Goal: Find specific page/section: Find specific page/section

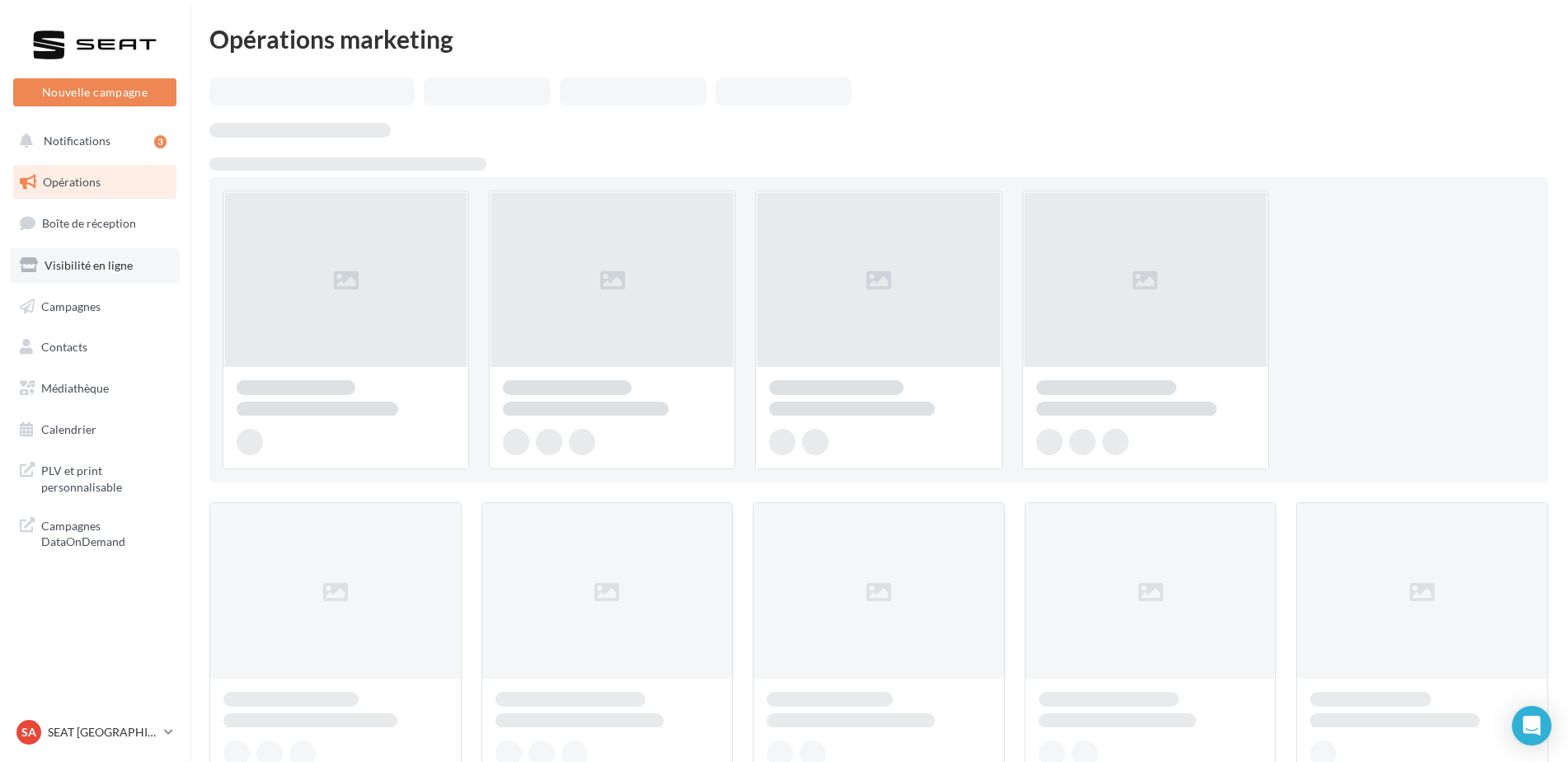
click at [84, 261] on span "Visibilité en ligne" at bounding box center [89, 265] width 89 height 14
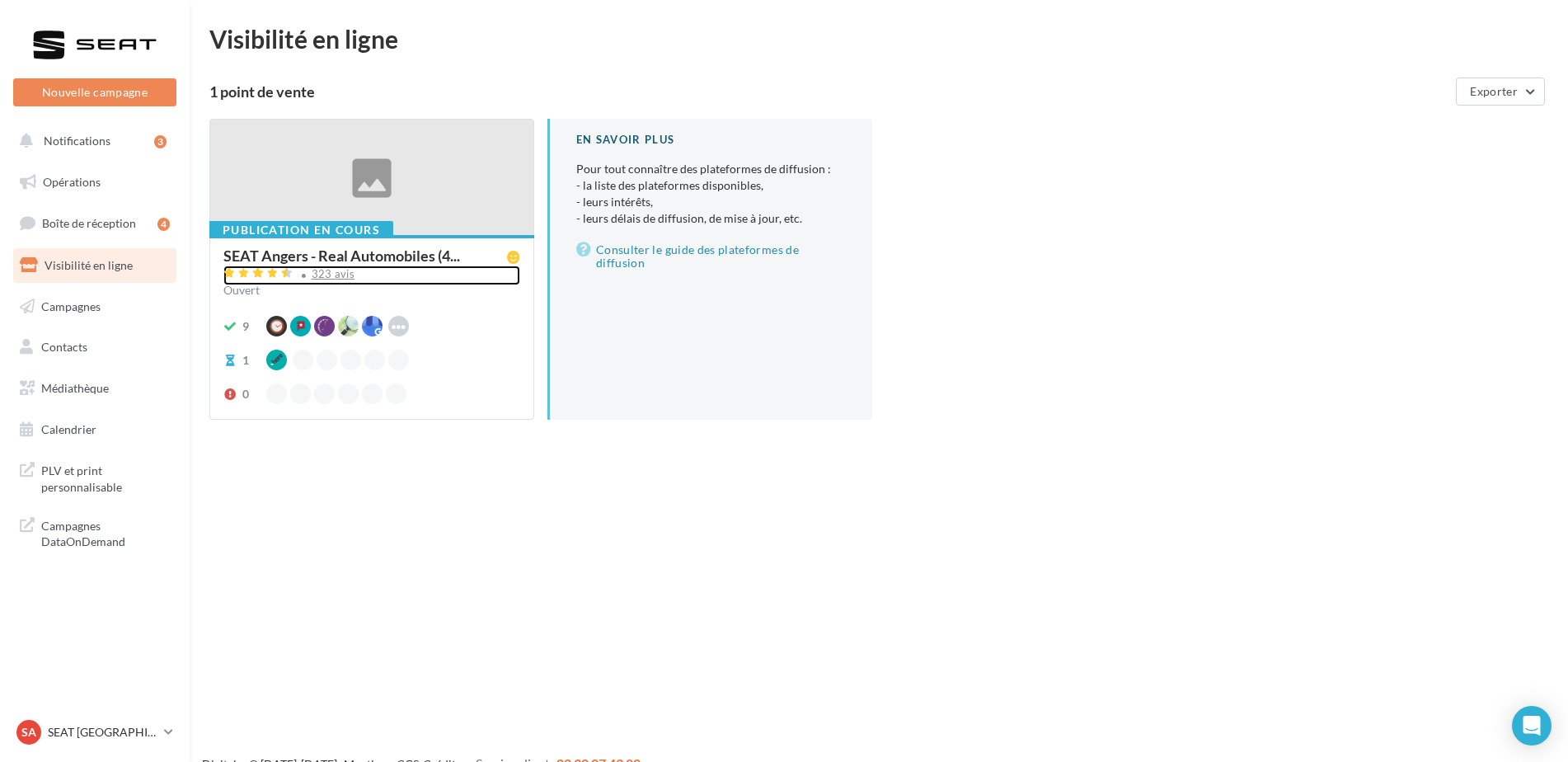
click at [339, 274] on div "323 avis" at bounding box center [333, 274] width 43 height 11
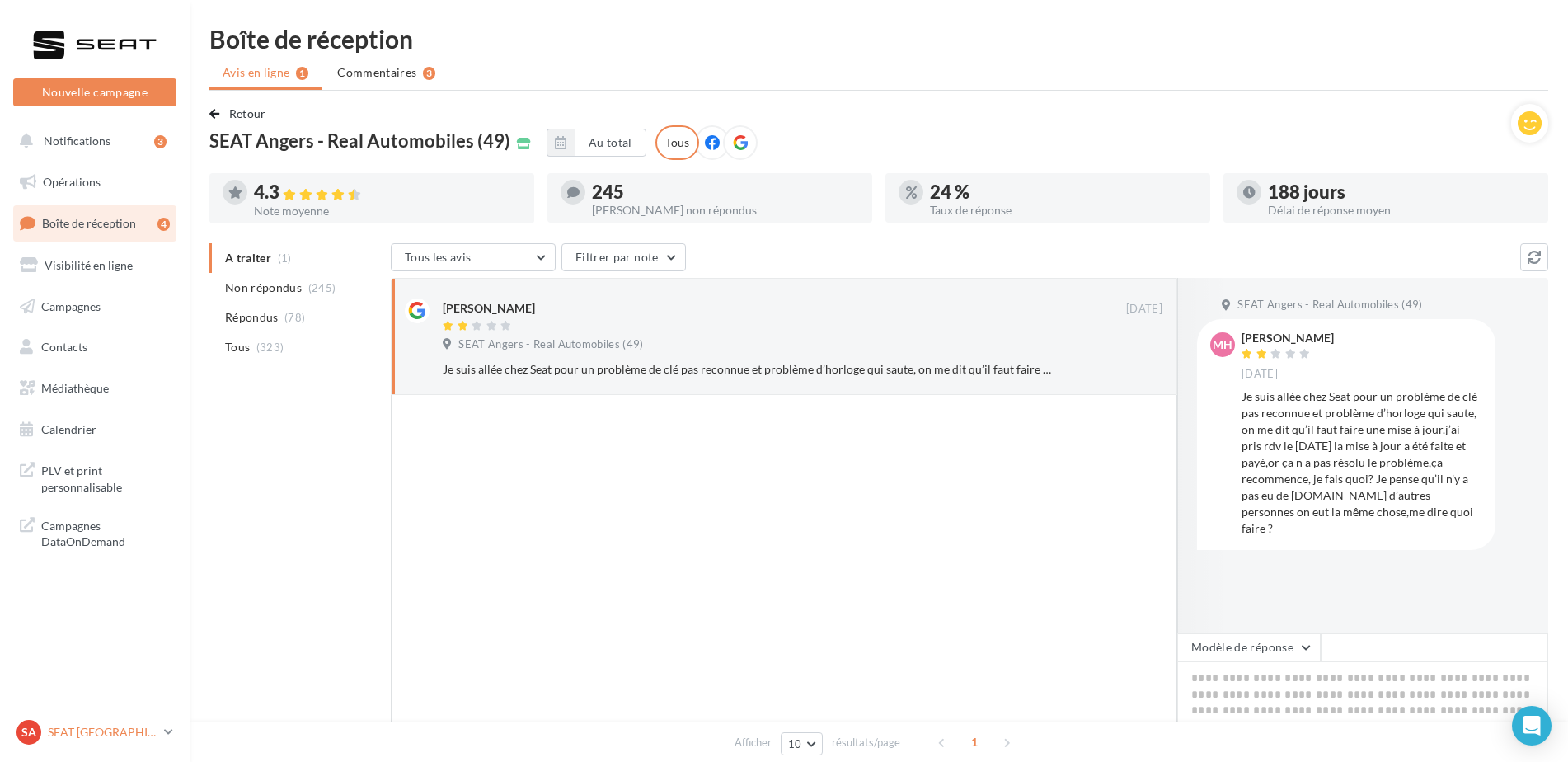
click at [93, 734] on p "SEAT [GEOGRAPHIC_DATA]" at bounding box center [102, 732] width 110 height 17
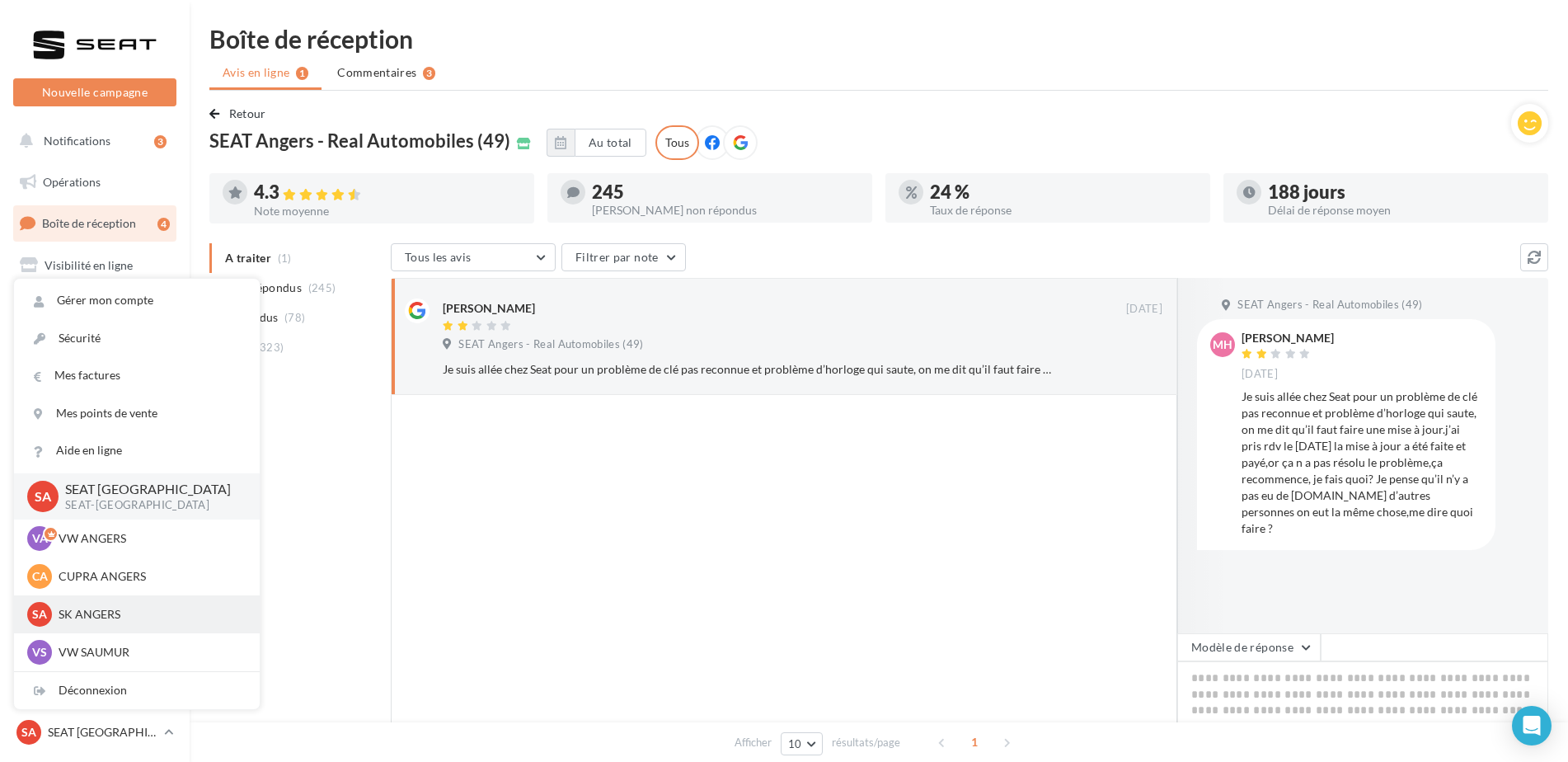
click at [80, 607] on p "SK ANGERS" at bounding box center [148, 614] width 182 height 17
